Goal: Information Seeking & Learning: Learn about a topic

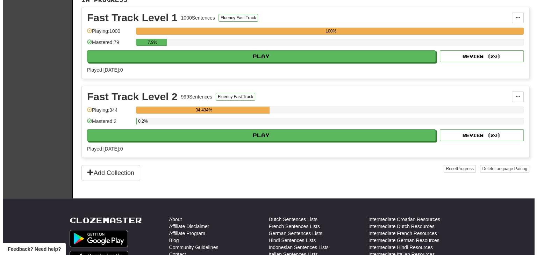
scroll to position [168, 0]
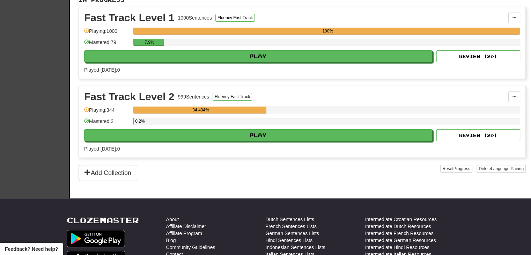
click at [191, 141] on div "Fast Track Level 2 999 Sentences Fluency Fast Track Manage Sentences Unpin from…" at bounding box center [302, 121] width 447 height 71
click at [191, 140] on div "Fast Track Level 2 999 Sentences Fluency Fast Track Manage Sentences Unpin from…" at bounding box center [302, 121] width 447 height 71
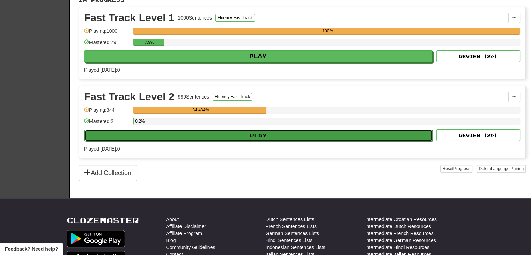
click at [191, 137] on button "Play" at bounding box center [259, 136] width 348 height 12
select select "**"
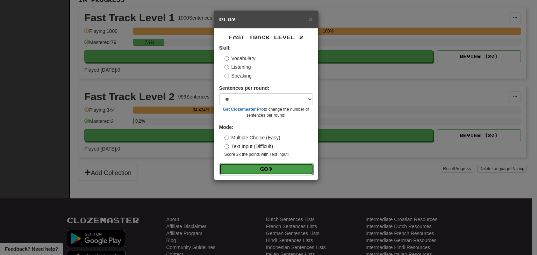
click at [247, 165] on button "Go" at bounding box center [266, 169] width 94 height 12
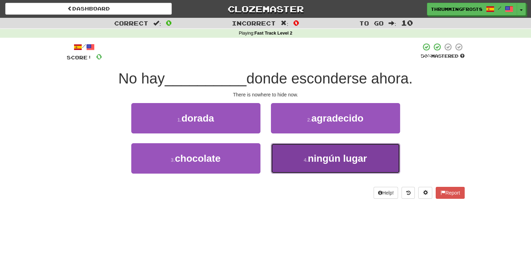
click at [279, 159] on button "4 . ningún lugar" at bounding box center [335, 158] width 129 height 30
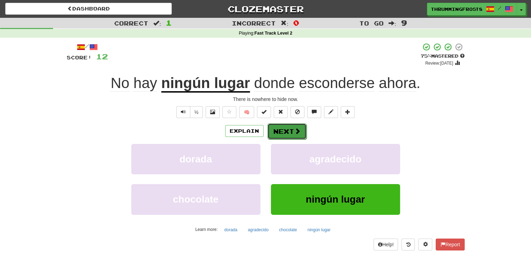
click at [282, 132] on button "Next" at bounding box center [287, 131] width 39 height 16
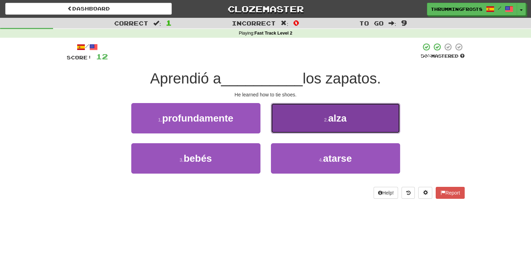
click at [298, 125] on button "2 . [GEOGRAPHIC_DATA]" at bounding box center [335, 118] width 129 height 30
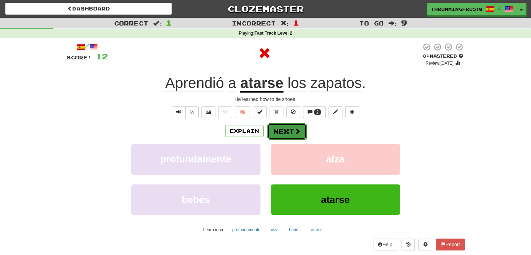
click at [283, 129] on button "Next" at bounding box center [287, 131] width 39 height 16
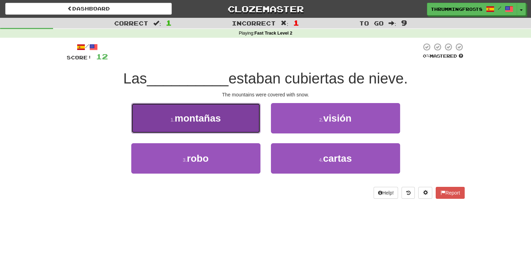
click at [240, 112] on button "1 . montañas" at bounding box center [195, 118] width 129 height 30
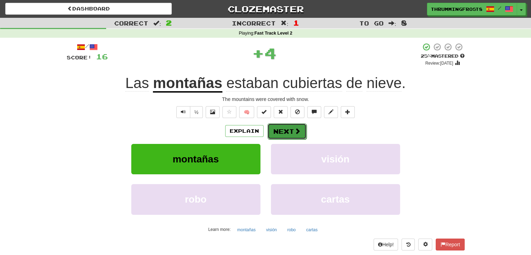
click at [275, 132] on button "Next" at bounding box center [287, 131] width 39 height 16
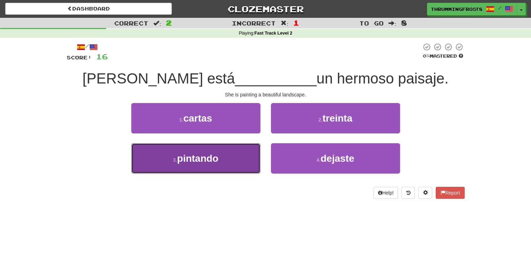
click at [224, 155] on button "3 . pintando" at bounding box center [195, 158] width 129 height 30
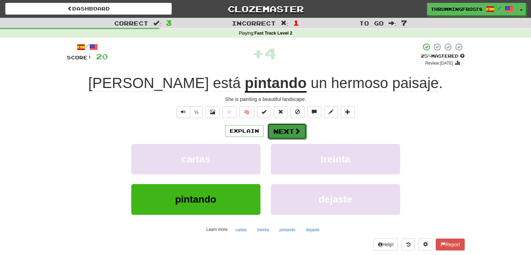
click at [284, 134] on button "Next" at bounding box center [287, 131] width 39 height 16
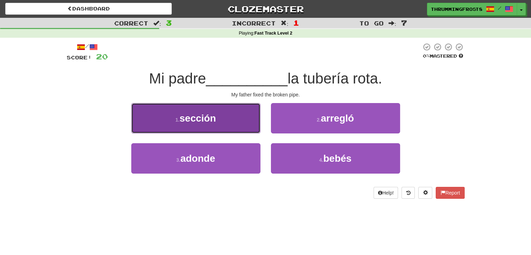
click at [243, 125] on button "1 . sección" at bounding box center [195, 118] width 129 height 30
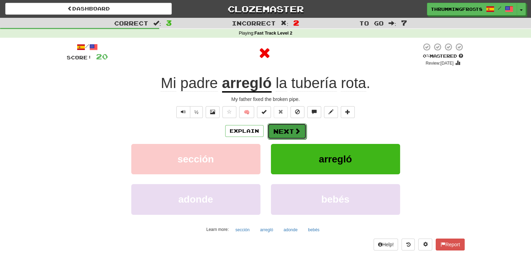
click at [288, 130] on button "Next" at bounding box center [287, 131] width 39 height 16
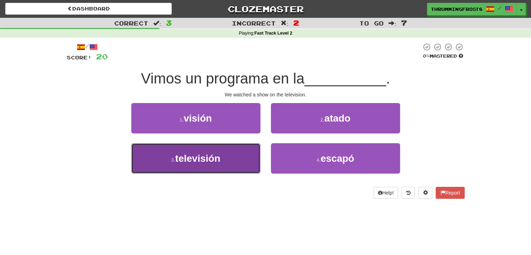
click at [230, 150] on button "3 . televisión" at bounding box center [195, 158] width 129 height 30
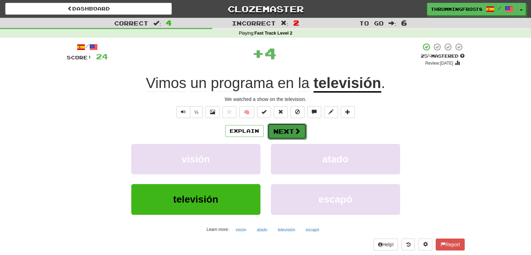
click at [287, 133] on button "Next" at bounding box center [287, 131] width 39 height 16
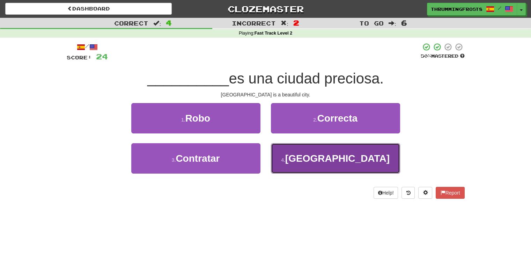
click at [291, 152] on button "4 . [GEOGRAPHIC_DATA]" at bounding box center [335, 158] width 129 height 30
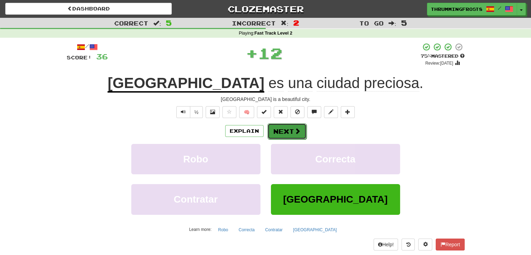
click at [294, 133] on span at bounding box center [297, 131] width 6 height 6
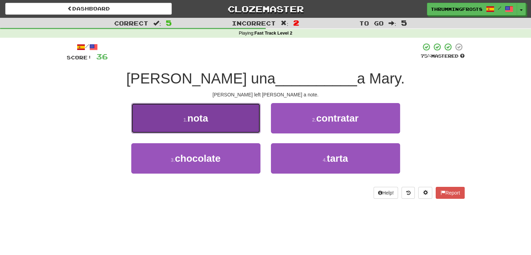
click at [214, 117] on button "1 . nota" at bounding box center [195, 118] width 129 height 30
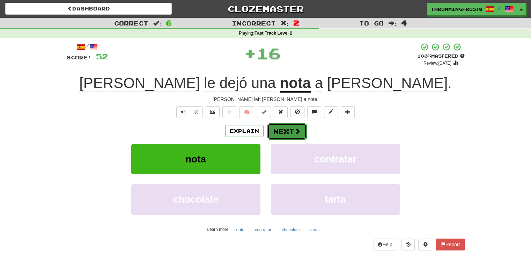
click at [292, 132] on button "Next" at bounding box center [287, 131] width 39 height 16
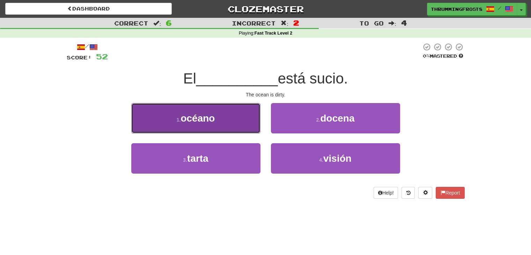
click at [229, 111] on button "1 . océano" at bounding box center [195, 118] width 129 height 30
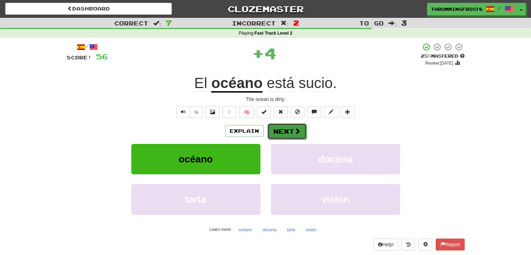
click at [286, 134] on button "Next" at bounding box center [287, 131] width 39 height 16
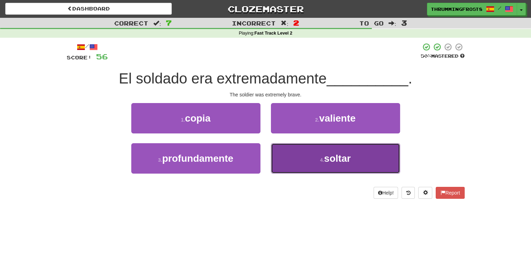
click at [286, 149] on button "4 . soltar" at bounding box center [335, 158] width 129 height 30
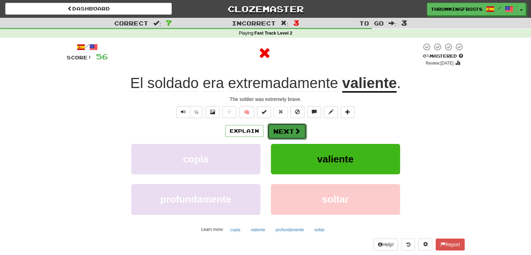
click at [291, 132] on button "Next" at bounding box center [287, 131] width 39 height 16
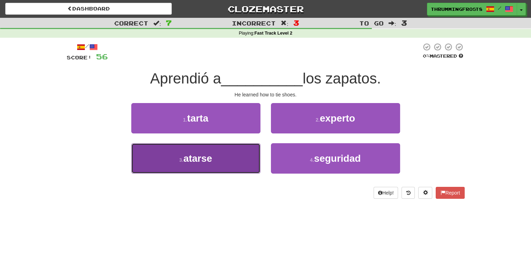
click at [253, 158] on button "3 . [GEOGRAPHIC_DATA]" at bounding box center [195, 158] width 129 height 30
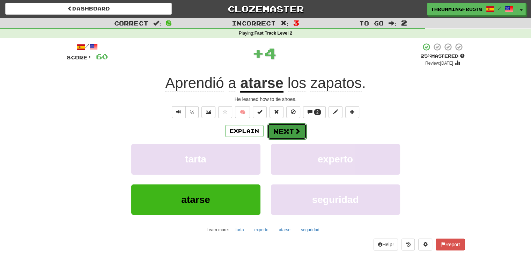
click at [283, 132] on button "Next" at bounding box center [287, 131] width 39 height 16
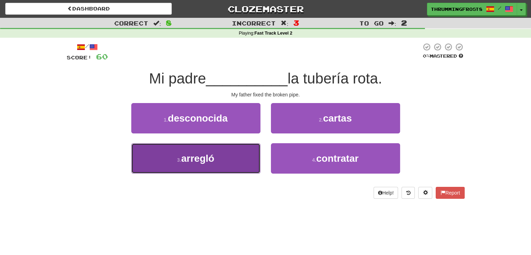
click at [253, 165] on button "3 . arregló" at bounding box center [195, 158] width 129 height 30
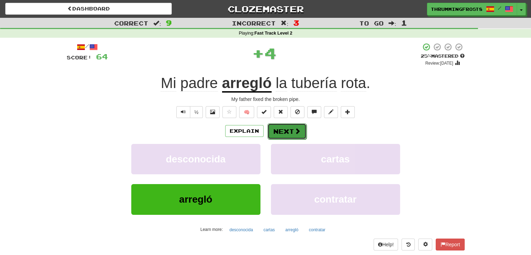
click at [281, 129] on button "Next" at bounding box center [287, 131] width 39 height 16
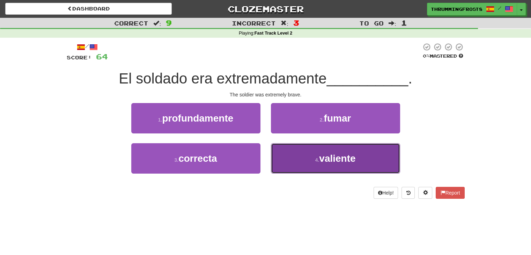
click at [286, 160] on button "4 . [PERSON_NAME]" at bounding box center [335, 158] width 129 height 30
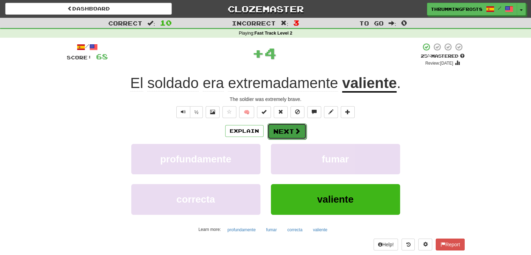
click at [284, 132] on button "Next" at bounding box center [287, 131] width 39 height 16
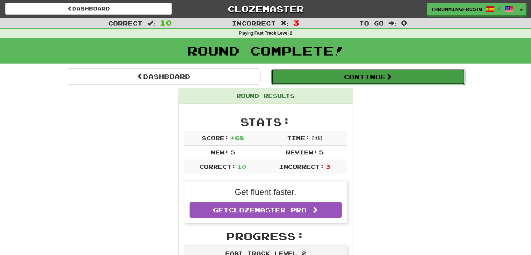
click at [321, 78] on button "Continue" at bounding box center [368, 77] width 194 height 16
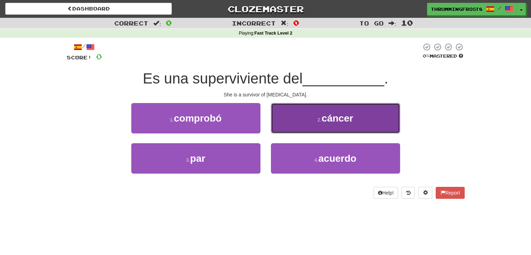
click at [310, 123] on button "2 . cáncer" at bounding box center [335, 118] width 129 height 30
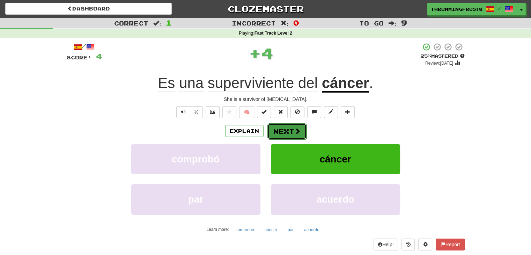
click at [292, 132] on button "Next" at bounding box center [287, 131] width 39 height 16
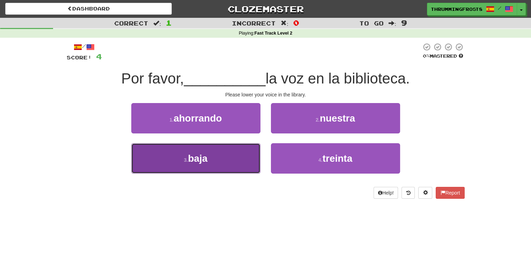
click at [231, 152] on button "3 . baja" at bounding box center [195, 158] width 129 height 30
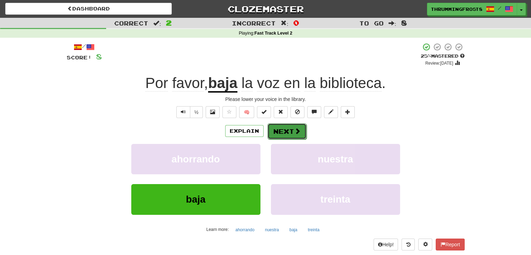
click at [292, 132] on button "Next" at bounding box center [287, 131] width 39 height 16
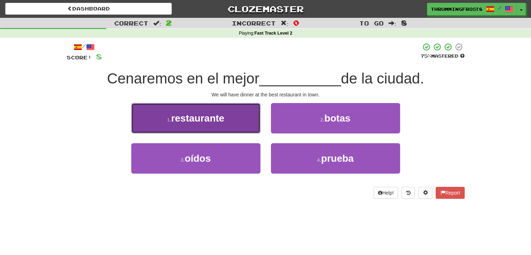
click at [168, 128] on button "1 . restaurante" at bounding box center [195, 118] width 129 height 30
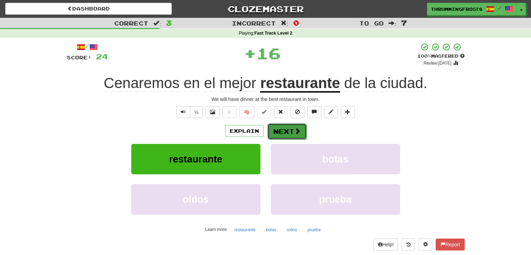
click at [281, 132] on button "Next" at bounding box center [287, 131] width 39 height 16
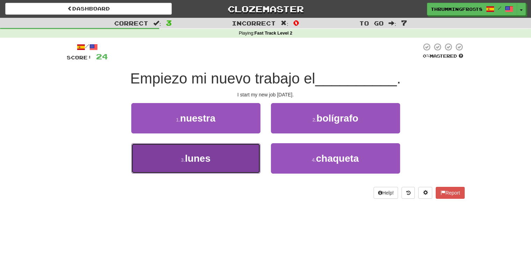
click at [253, 159] on button "3 . lunes" at bounding box center [195, 158] width 129 height 30
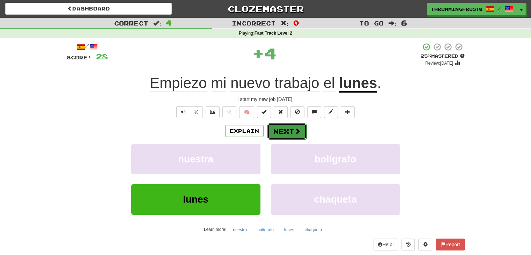
click at [296, 133] on span at bounding box center [297, 131] width 6 height 6
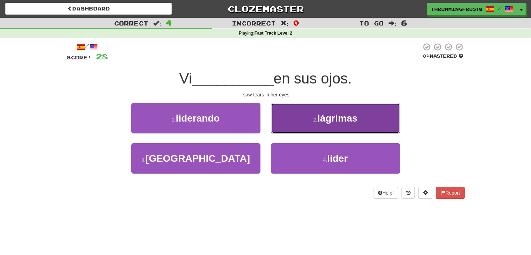
click at [284, 112] on button "2 . lágrimas" at bounding box center [335, 118] width 129 height 30
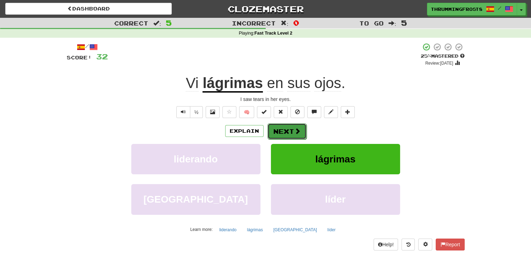
click at [277, 129] on button "Next" at bounding box center [287, 131] width 39 height 16
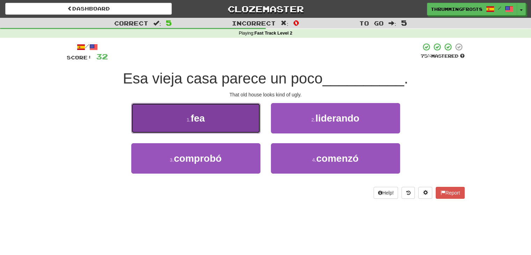
click at [222, 117] on button "1 . fea" at bounding box center [195, 118] width 129 height 30
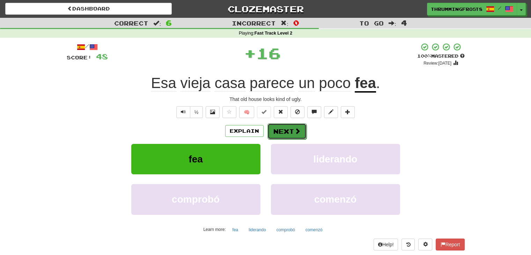
click at [277, 128] on button "Next" at bounding box center [287, 131] width 39 height 16
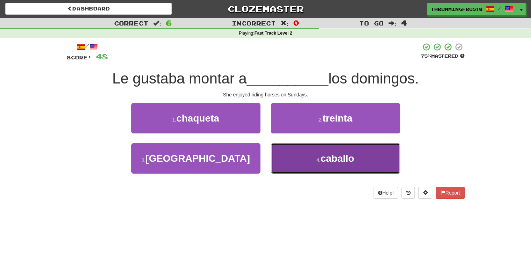
click at [310, 157] on button "4 . caballo" at bounding box center [335, 158] width 129 height 30
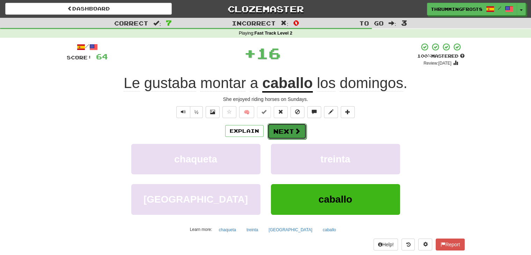
click at [290, 134] on button "Next" at bounding box center [287, 131] width 39 height 16
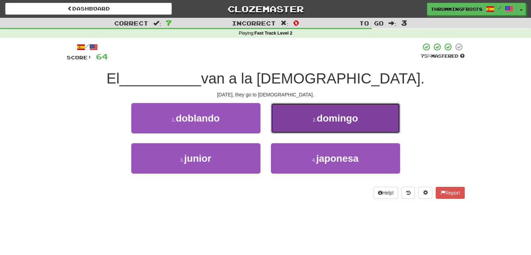
click at [307, 129] on button "2 . [PERSON_NAME]" at bounding box center [335, 118] width 129 height 30
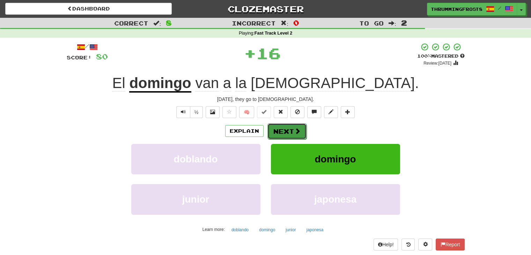
click at [287, 130] on button "Next" at bounding box center [287, 131] width 39 height 16
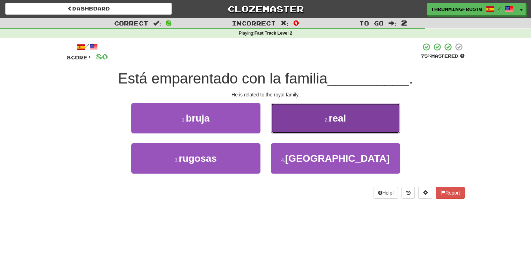
click at [290, 128] on button "2 . real" at bounding box center [335, 118] width 129 height 30
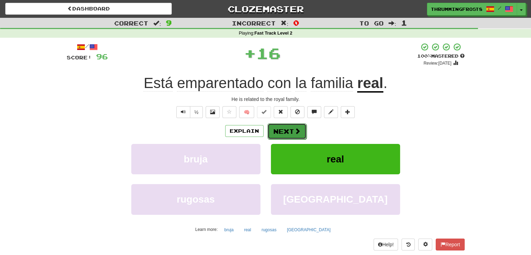
click at [285, 128] on button "Next" at bounding box center [287, 131] width 39 height 16
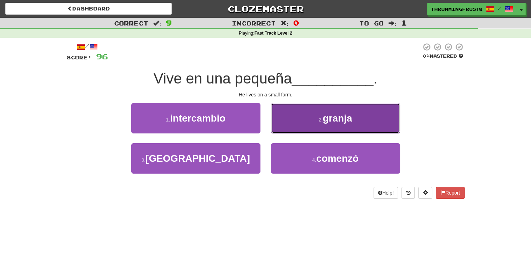
click at [284, 122] on button "2 . granja" at bounding box center [335, 118] width 129 height 30
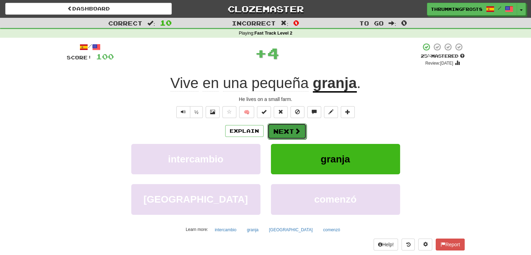
click at [280, 129] on button "Next" at bounding box center [287, 131] width 39 height 16
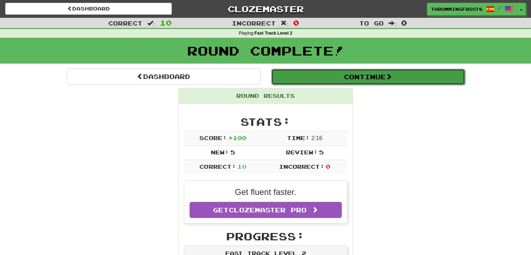
click at [386, 83] on button "Continue" at bounding box center [368, 77] width 194 height 16
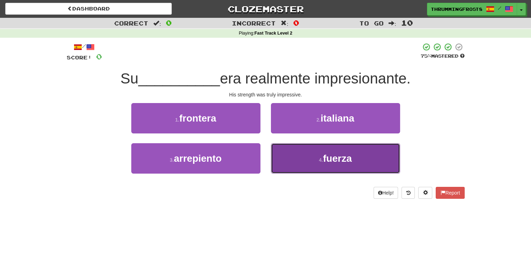
click at [307, 164] on button "4 . fuerza" at bounding box center [335, 158] width 129 height 30
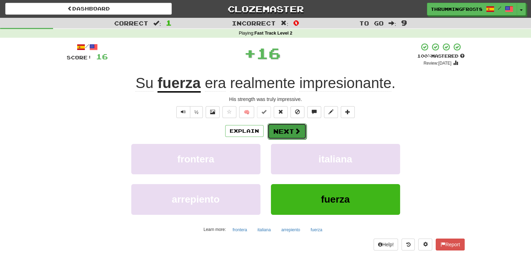
click at [294, 134] on span at bounding box center [297, 131] width 6 height 6
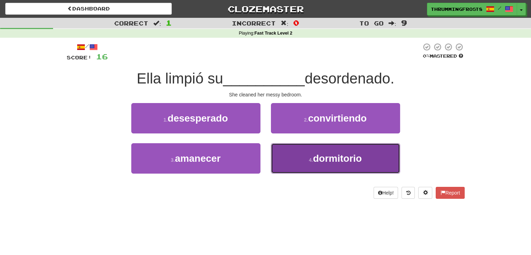
click at [292, 159] on button "4 . dormitorio" at bounding box center [335, 158] width 129 height 30
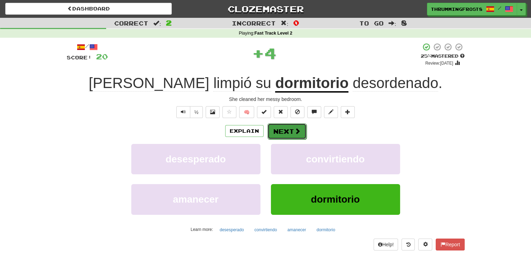
click at [285, 130] on button "Next" at bounding box center [287, 131] width 39 height 16
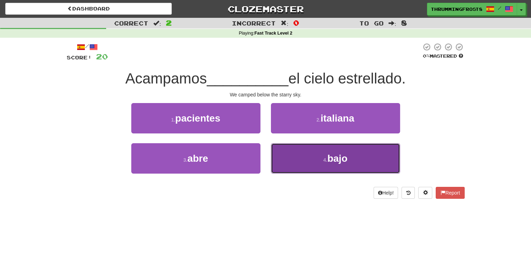
click at [308, 150] on button "4 . bajo" at bounding box center [335, 158] width 129 height 30
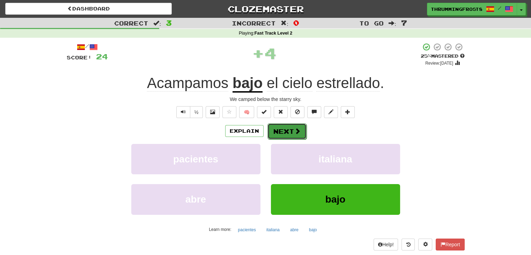
click at [290, 131] on button "Next" at bounding box center [287, 131] width 39 height 16
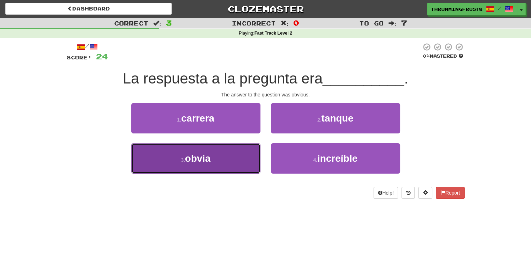
click at [200, 173] on button "3 . obvia" at bounding box center [195, 158] width 129 height 30
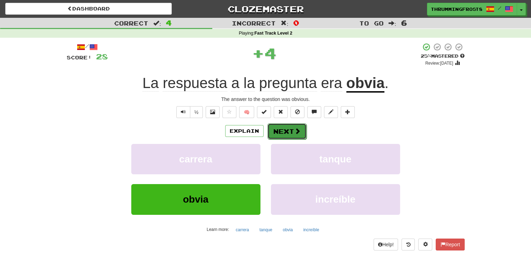
click at [277, 132] on button "Next" at bounding box center [287, 131] width 39 height 16
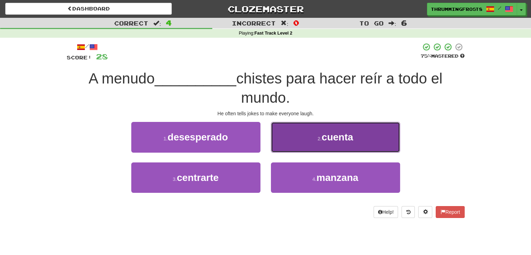
click at [299, 141] on button "2 . cuenta" at bounding box center [335, 137] width 129 height 30
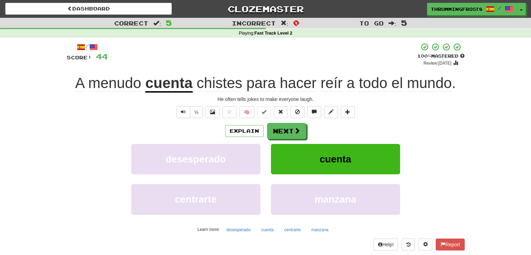
click at [327, 84] on span "reír" at bounding box center [332, 83] width 22 height 17
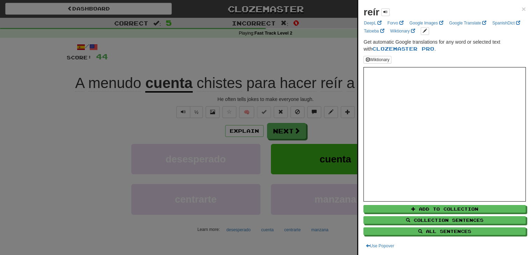
click at [328, 82] on div at bounding box center [265, 127] width 531 height 255
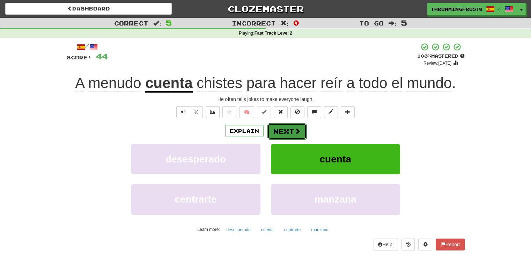
click at [275, 130] on button "Next" at bounding box center [287, 131] width 39 height 16
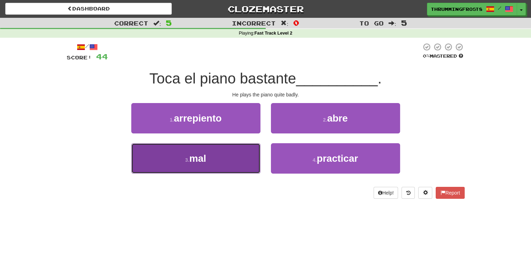
click at [232, 162] on button "3 . mal" at bounding box center [195, 158] width 129 height 30
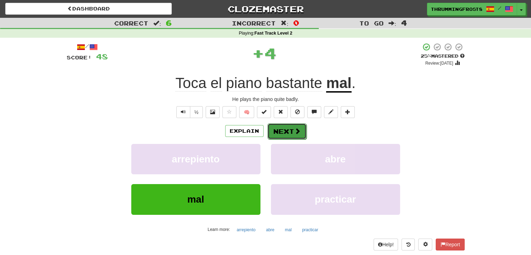
click at [296, 136] on button "Next" at bounding box center [287, 131] width 39 height 16
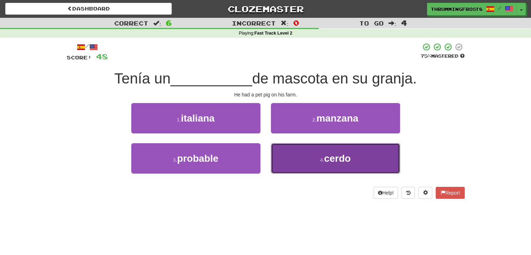
click at [301, 163] on button "4 . cerdo" at bounding box center [335, 158] width 129 height 30
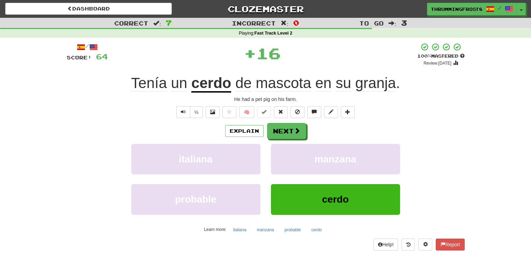
click at [215, 79] on u "cerdo" at bounding box center [211, 84] width 40 height 18
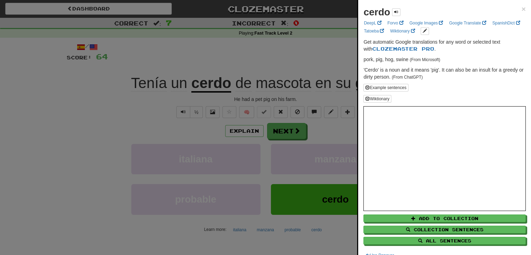
click at [304, 73] on div at bounding box center [265, 127] width 531 height 255
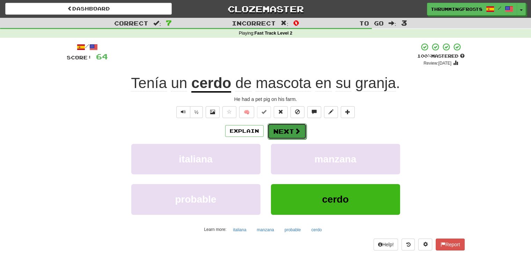
click at [284, 129] on button "Next" at bounding box center [287, 131] width 39 height 16
